Goal: Task Accomplishment & Management: Use online tool/utility

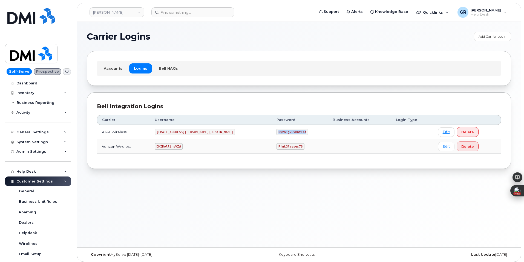
drag, startPoint x: 244, startPoint y: 131, endPoint x: 284, endPoint y: 131, distance: 39.7
click at [284, 131] on td "u$za!gx5VbntTAf" at bounding box center [299, 132] width 56 height 14
copy code "u$za!gx5VbntTAf"
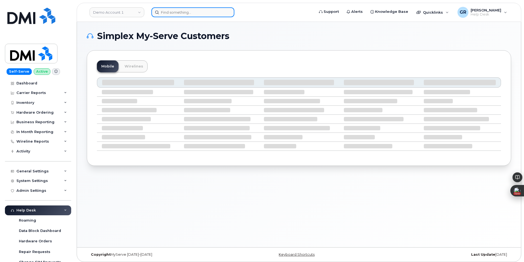
click at [198, 13] on input at bounding box center [192, 12] width 83 height 10
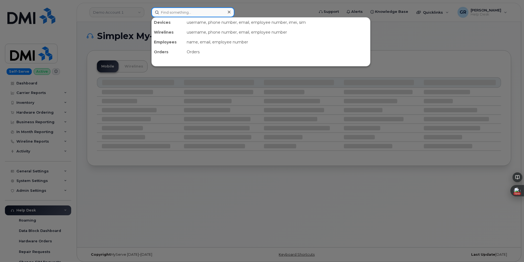
paste input "7206468419"
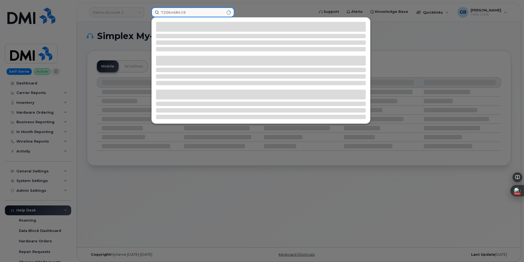
type input "7206468419"
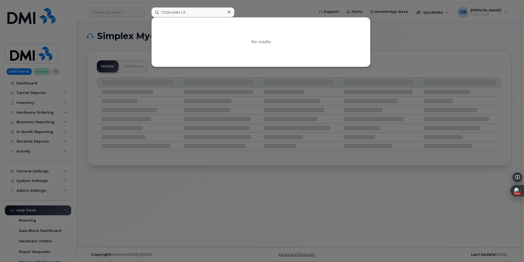
click at [95, 70] on div at bounding box center [262, 131] width 524 height 262
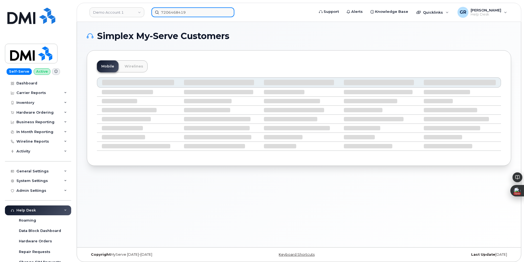
drag, startPoint x: 177, startPoint y: 12, endPoint x: 184, endPoint y: 11, distance: 7.0
click at [177, 12] on input "7206468419" at bounding box center [192, 12] width 83 height 10
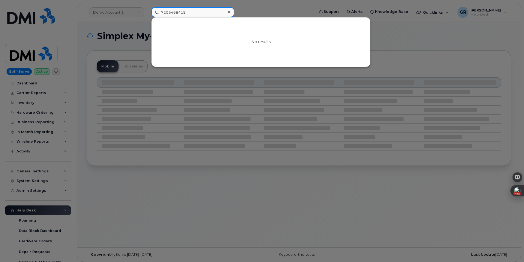
drag, startPoint x: 206, startPoint y: 10, endPoint x: 35, endPoint y: 11, distance: 171.0
click at [147, 13] on div "7206468419 No results" at bounding box center [231, 12] width 168 height 10
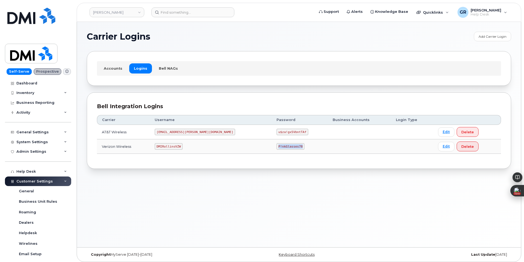
drag, startPoint x: 256, startPoint y: 148, endPoint x: 279, endPoint y: 146, distance: 23.4
click at [279, 146] on td "P!nkGlasses78" at bounding box center [299, 147] width 56 height 14
copy code "P!nkGlasses78"
